Goal: Information Seeking & Learning: Learn about a topic

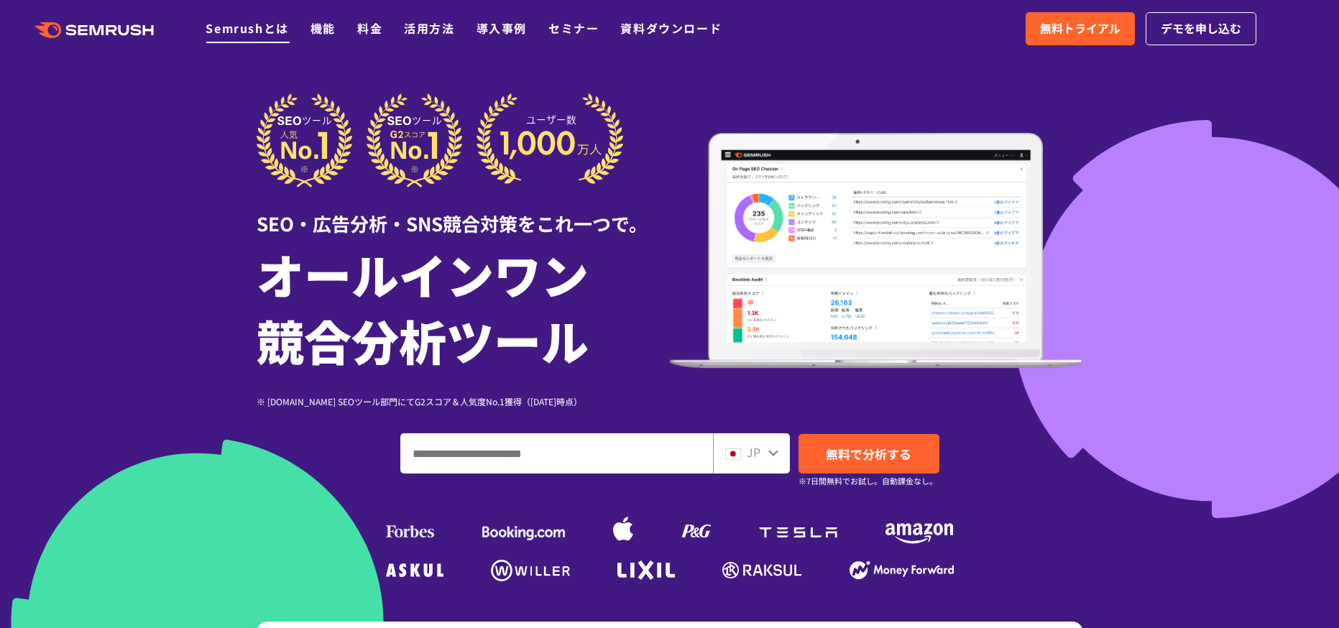
click at [266, 25] on link "Semrushとは" at bounding box center [247, 27] width 83 height 17
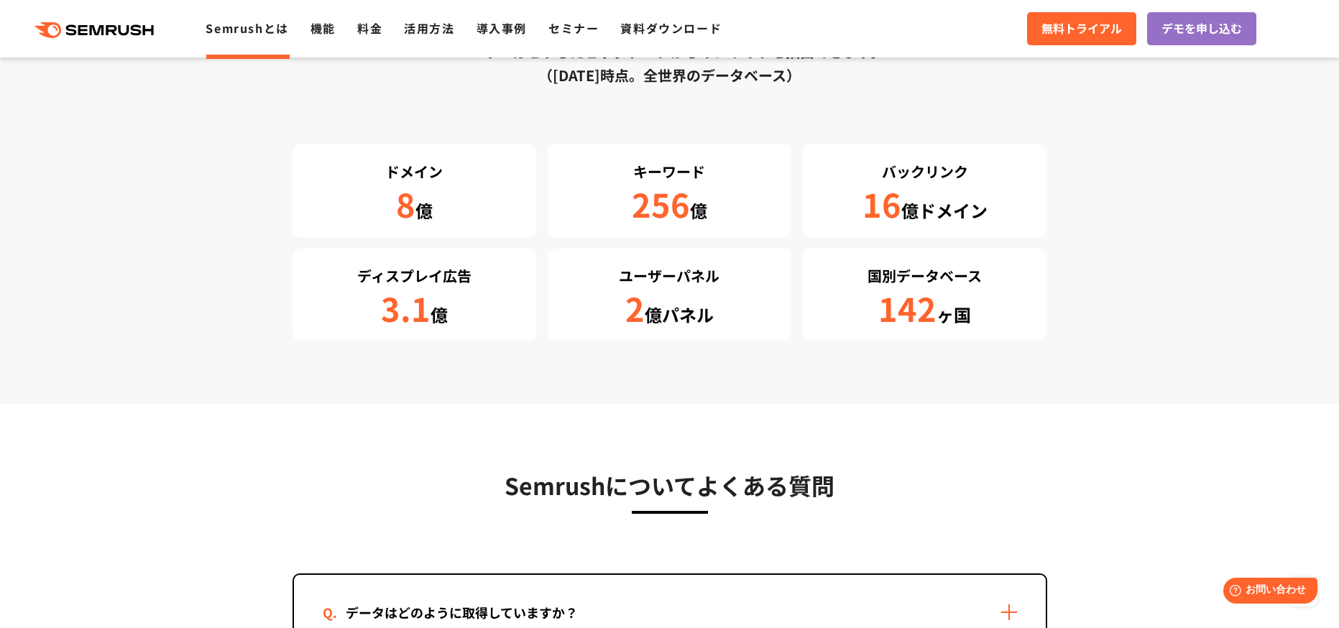
scroll to position [2803, 0]
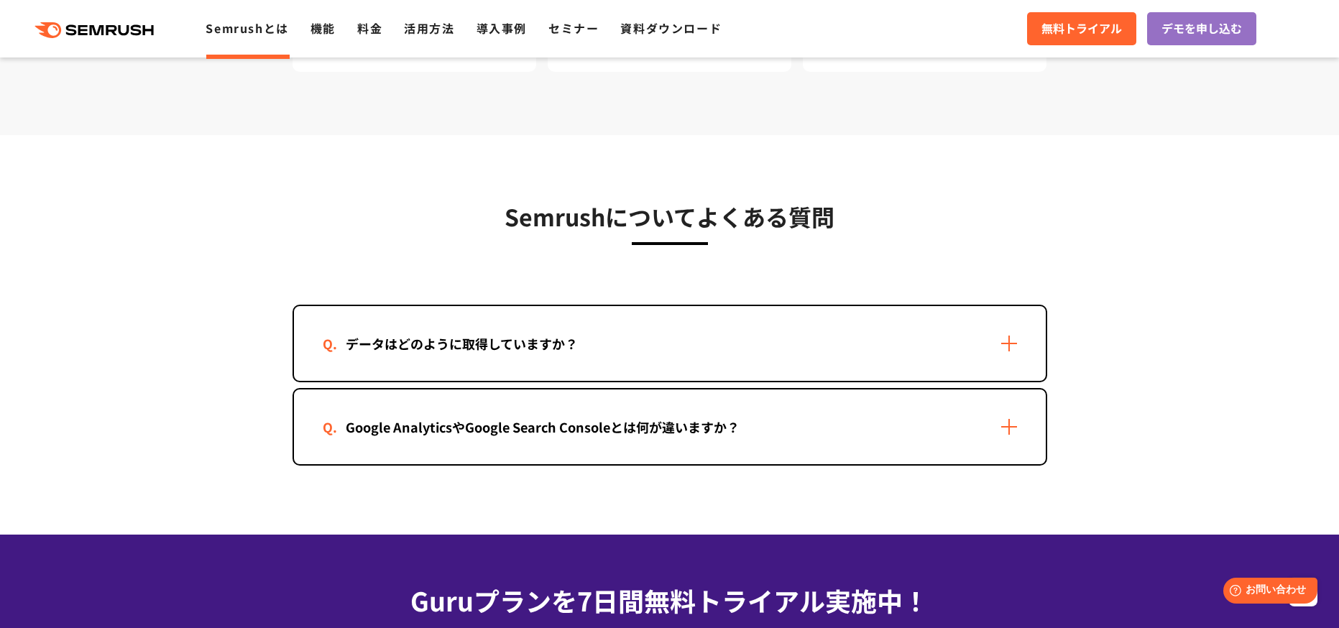
click at [817, 359] on div "データはどのように取得していますか？" at bounding box center [670, 343] width 752 height 75
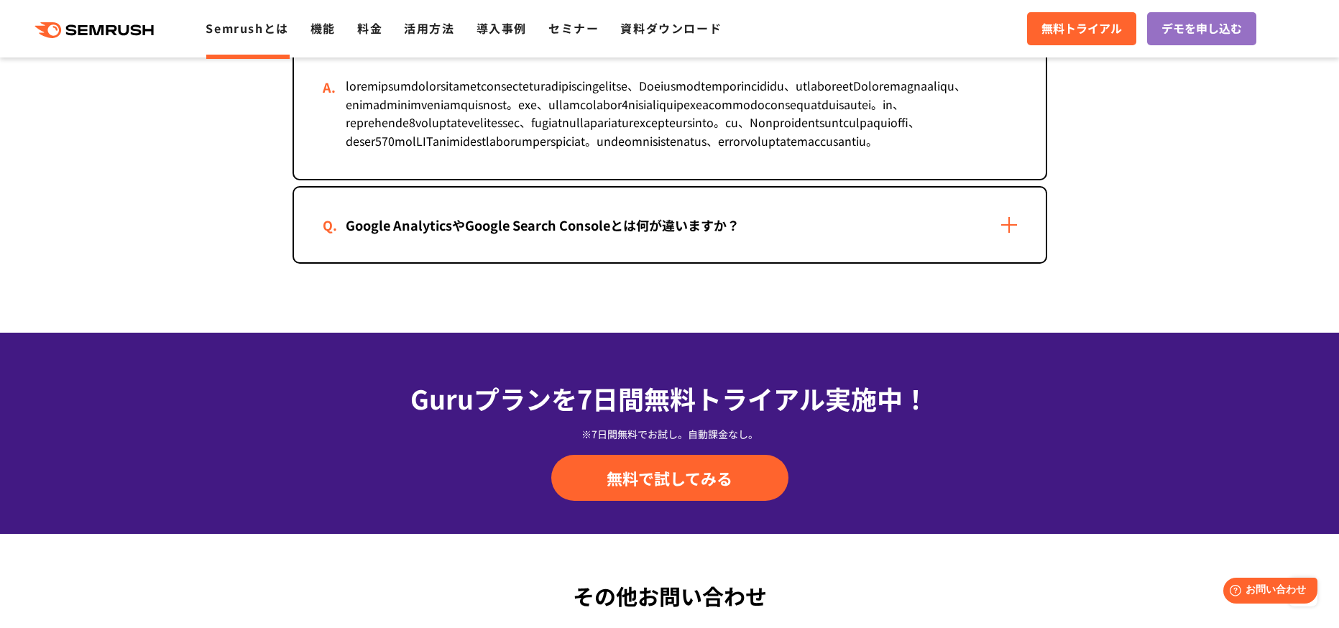
scroll to position [3163, 0]
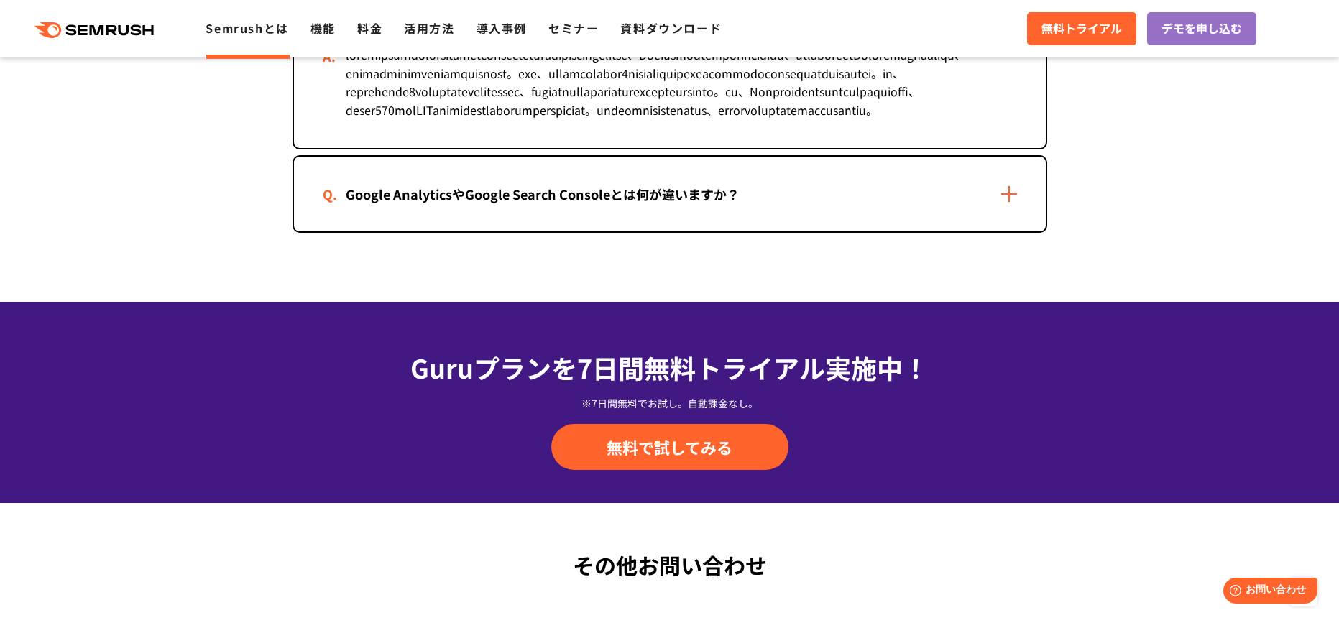
click at [582, 205] on div "Google AnalyticsやGoogle Search Consoleとは何が違いますか？" at bounding box center [543, 194] width 440 height 21
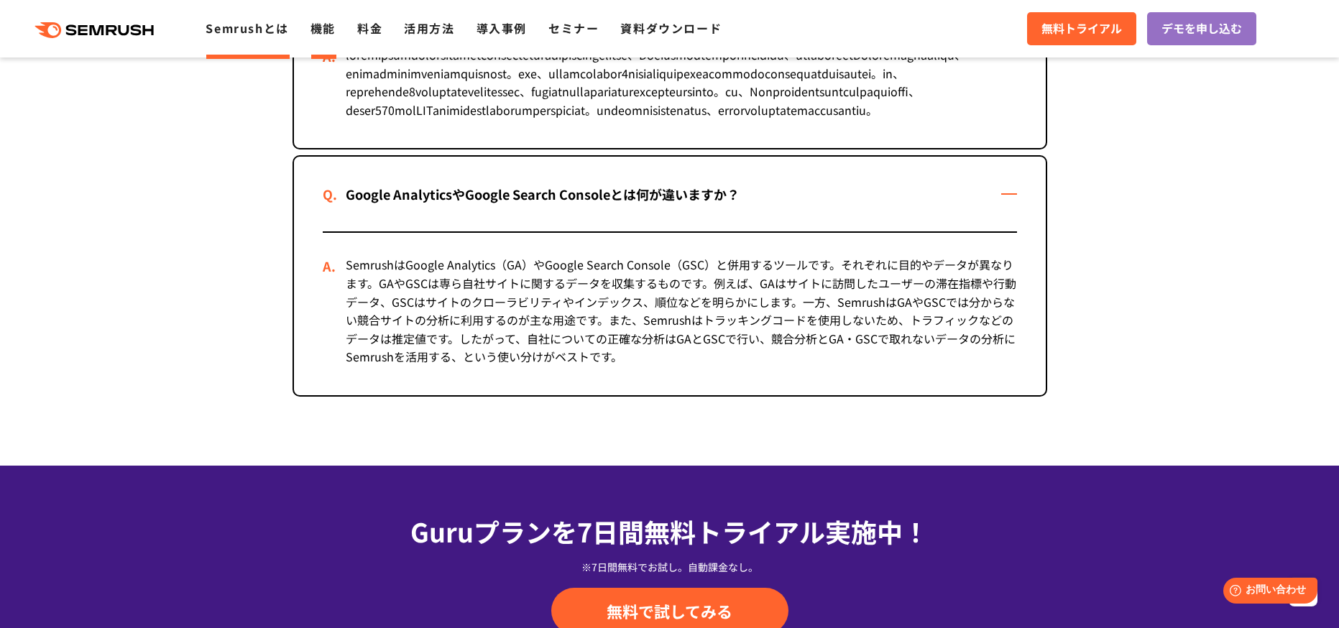
click at [328, 35] on link "機能" at bounding box center [323, 27] width 25 height 17
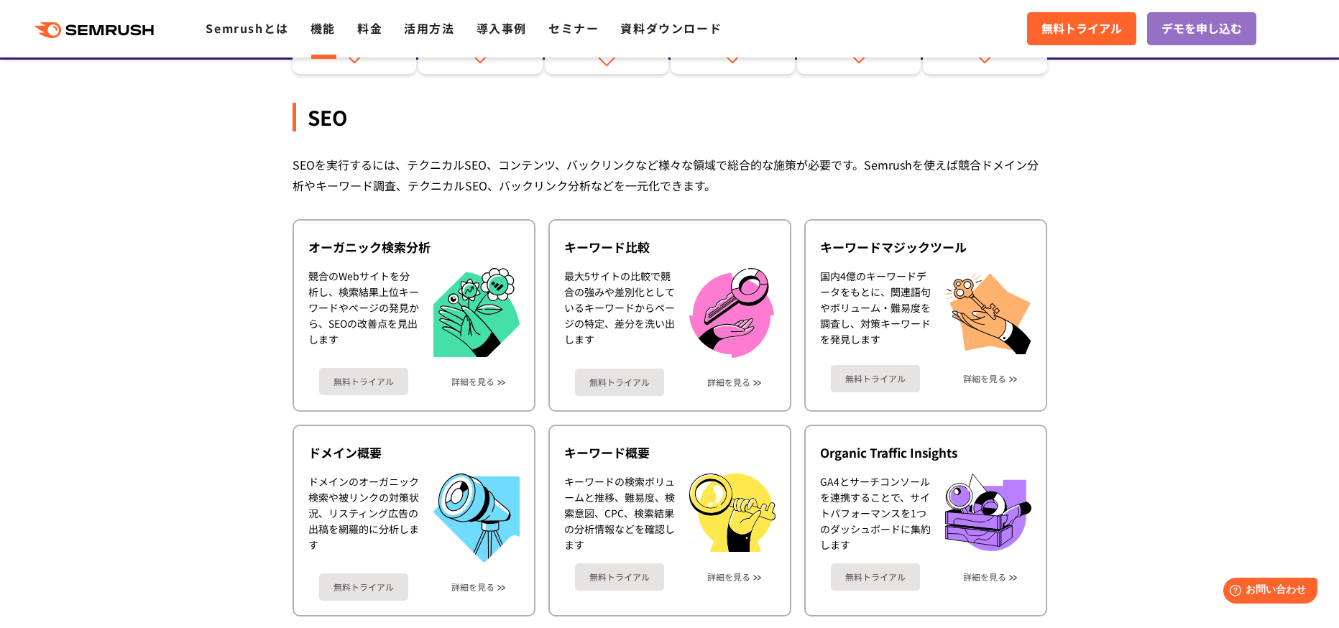
scroll to position [216, 0]
